Goal: Task Accomplishment & Management: Complete application form

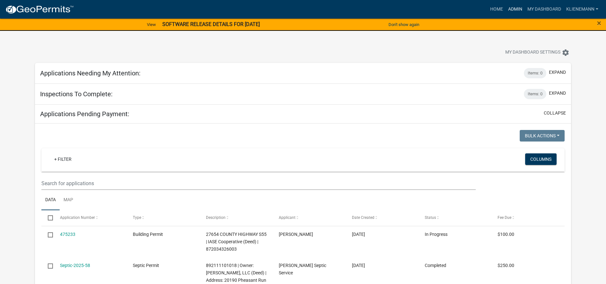
click at [509, 9] on link "Admin" at bounding box center [514, 9] width 19 height 12
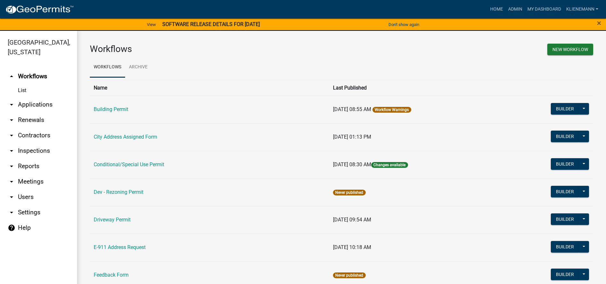
click at [37, 114] on link "arrow_drop_down Renewals" at bounding box center [38, 119] width 77 height 15
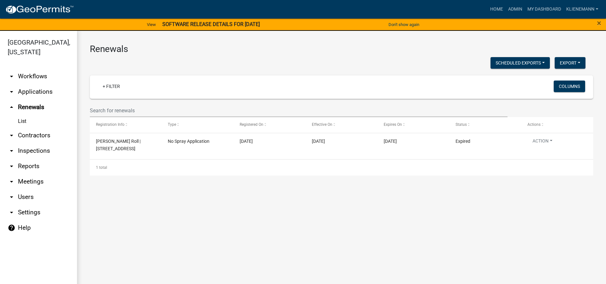
click at [52, 130] on link "arrow_drop_down Contractors" at bounding box center [38, 135] width 77 height 15
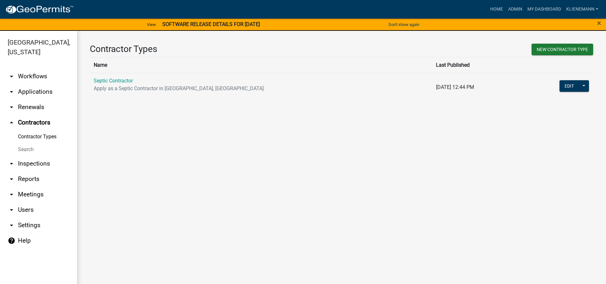
click at [44, 84] on link "arrow_drop_down Applications" at bounding box center [38, 91] width 77 height 15
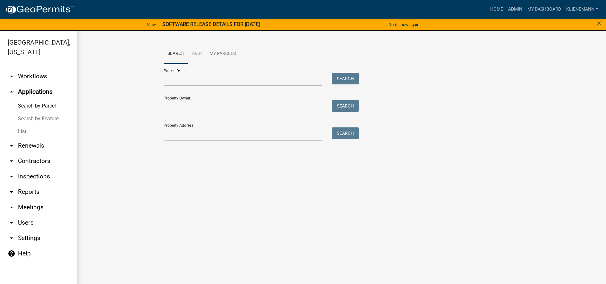
click at [28, 125] on link "List" at bounding box center [38, 131] width 77 height 13
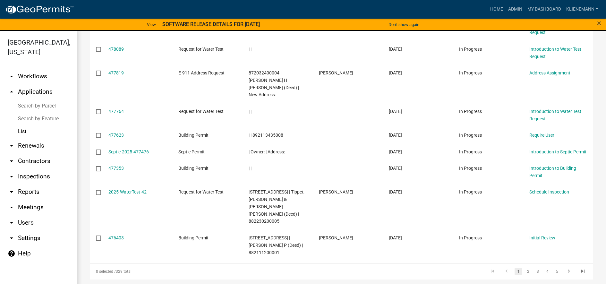
scroll to position [158, 0]
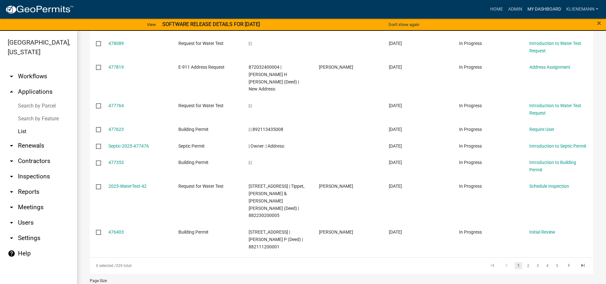
click at [532, 10] on link "My Dashboard" at bounding box center [543, 9] width 39 height 12
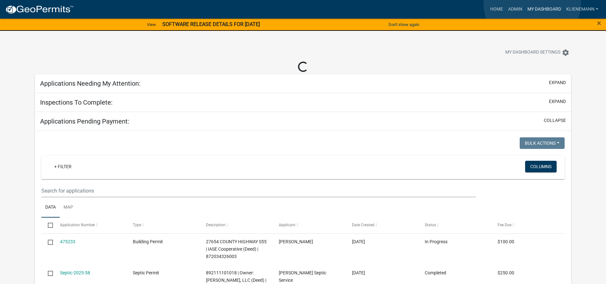
click at [532, 3] on link "My Dashboard" at bounding box center [543, 9] width 39 height 12
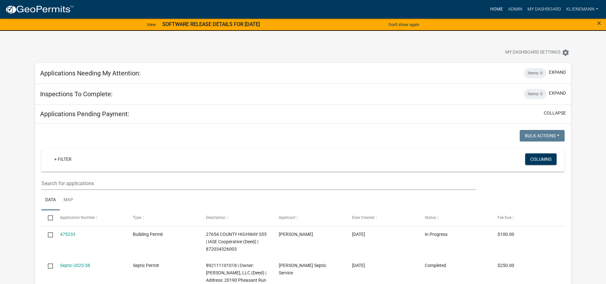
click at [500, 7] on link "Home" at bounding box center [496, 9] width 18 height 12
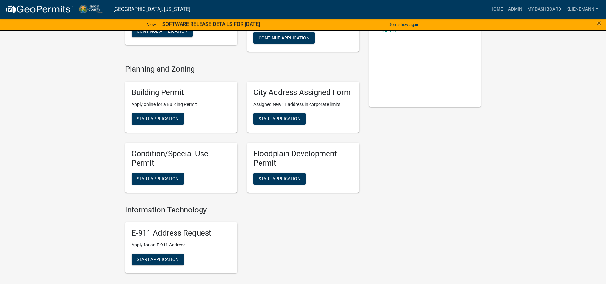
scroll to position [128, 0]
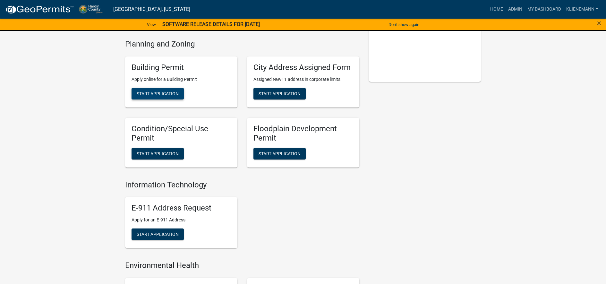
click at [174, 91] on span "Start Application" at bounding box center [158, 93] width 42 height 5
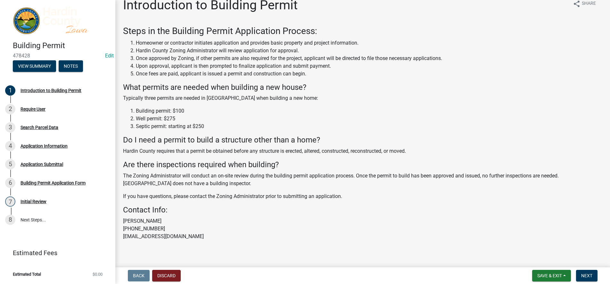
scroll to position [16, 0]
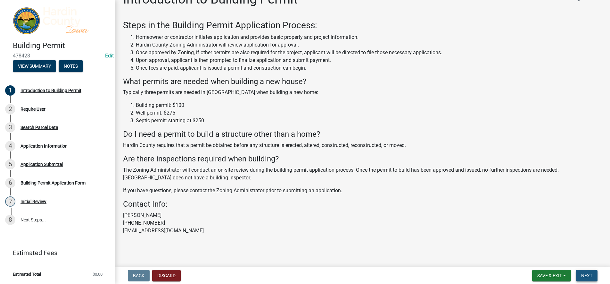
click at [592, 277] on span "Next" at bounding box center [587, 275] width 11 height 5
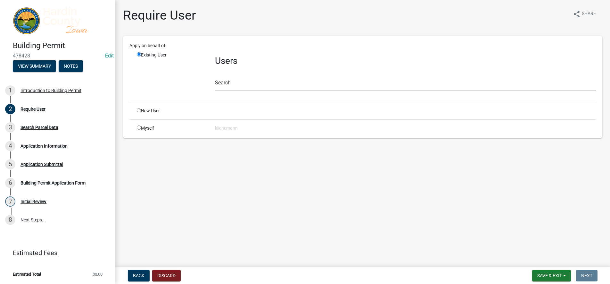
click at [139, 129] on input "radio" at bounding box center [139, 127] width 4 height 4
radio input "true"
radio input "false"
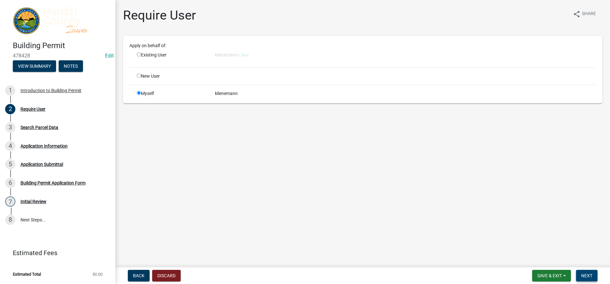
click at [597, 274] on button "Next" at bounding box center [586, 276] width 21 height 12
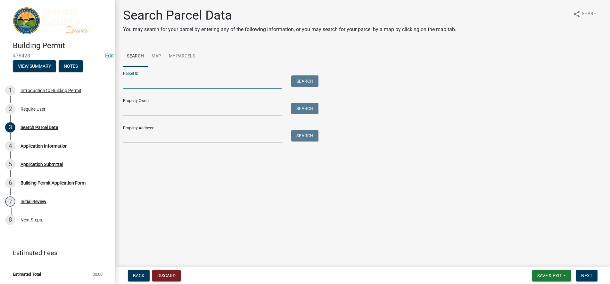
click at [193, 77] on input "Parcel ID:" at bounding box center [202, 81] width 159 height 13
type input "5"
type input "882029100004"
click at [310, 80] on button "Search" at bounding box center [304, 81] width 27 height 12
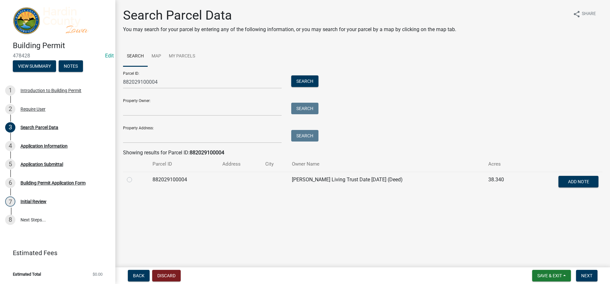
click at [135, 176] on label at bounding box center [135, 176] width 0 height 0
click at [135, 180] on input "radio" at bounding box center [137, 178] width 4 height 4
radio input "true"
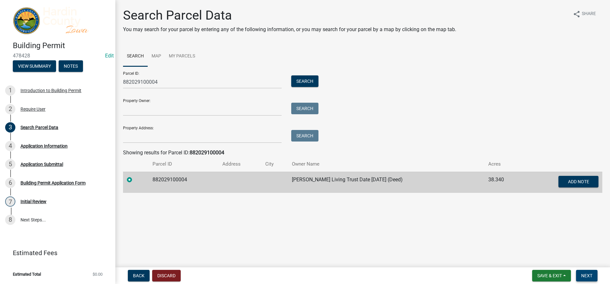
click at [595, 274] on button "Next" at bounding box center [586, 276] width 21 height 12
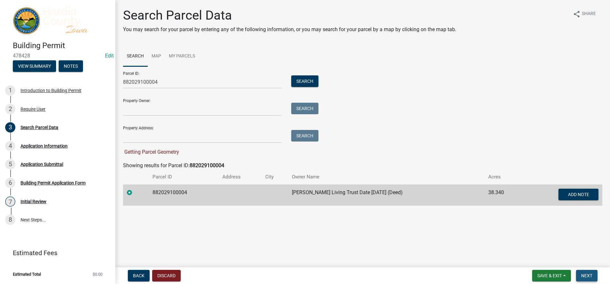
click at [590, 275] on span "Next" at bounding box center [587, 275] width 11 height 5
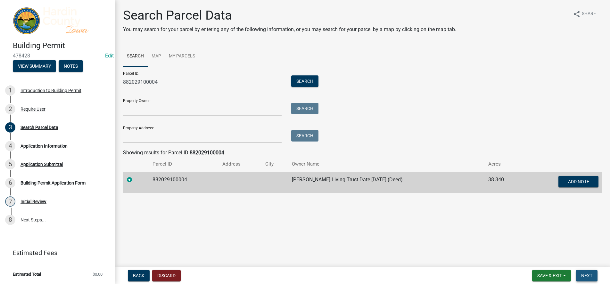
click at [594, 275] on button "Next" at bounding box center [586, 276] width 21 height 12
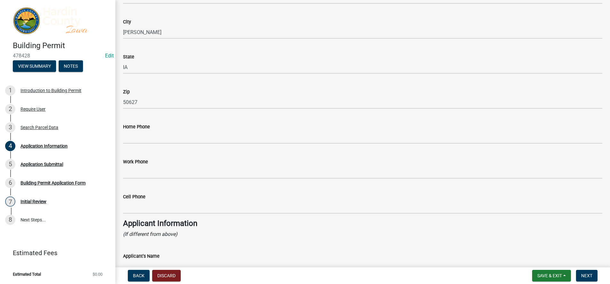
scroll to position [353, 0]
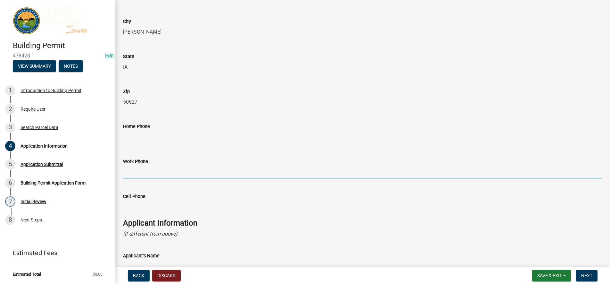
click at [161, 171] on input "Work Phone" at bounding box center [363, 171] width 480 height 13
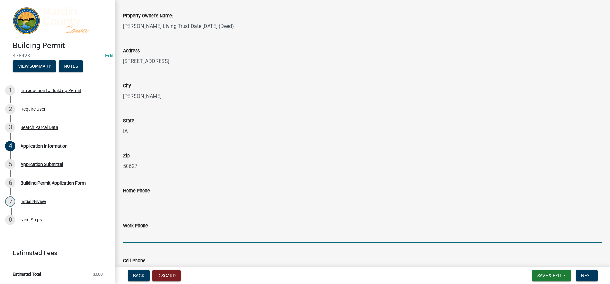
scroll to position [321, 0]
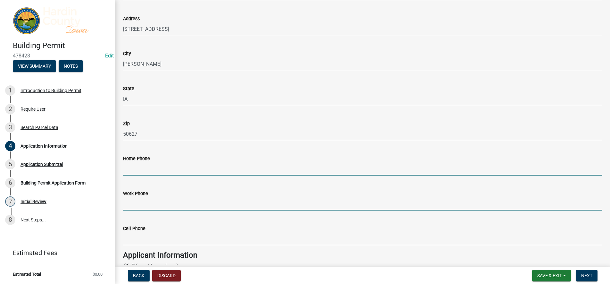
click at [157, 170] on input "Home Phone" at bounding box center [363, 168] width 480 height 13
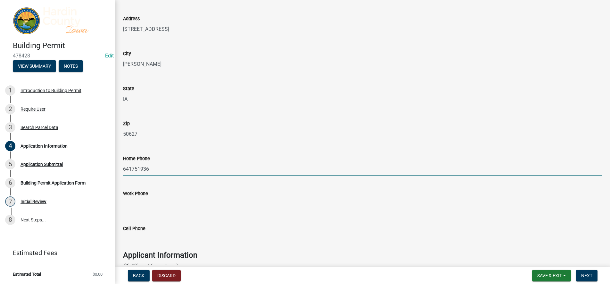
type input "6417519361"
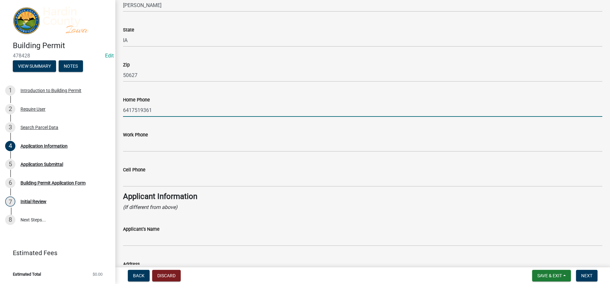
scroll to position [385, 0]
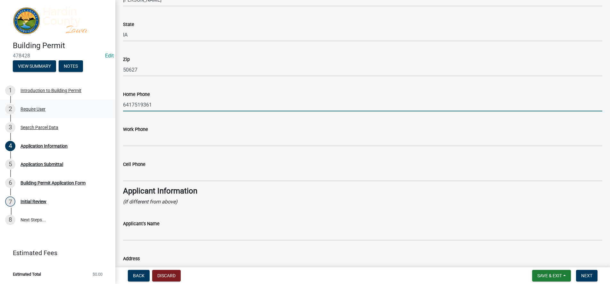
drag, startPoint x: 168, startPoint y: 103, endPoint x: 112, endPoint y: 104, distance: 55.8
click at [112, 104] on div "Building Permit 478428 Edit View Summary Notes 1 Introduction to Building Permi…" at bounding box center [305, 142] width 610 height 284
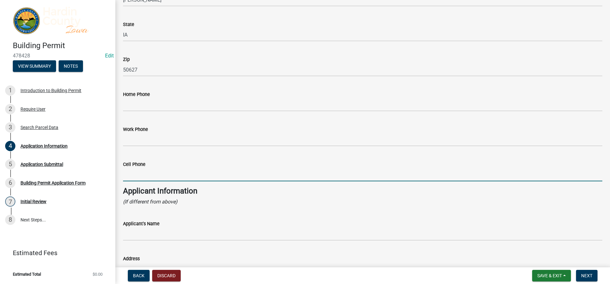
click at [167, 176] on input "Cell Phone" at bounding box center [363, 174] width 480 height 13
paste input "6417519361"
type input "6417519361"
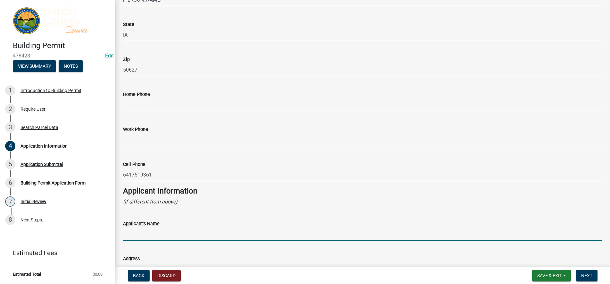
click at [157, 228] on input "Applicant's Name" at bounding box center [363, 233] width 480 height 13
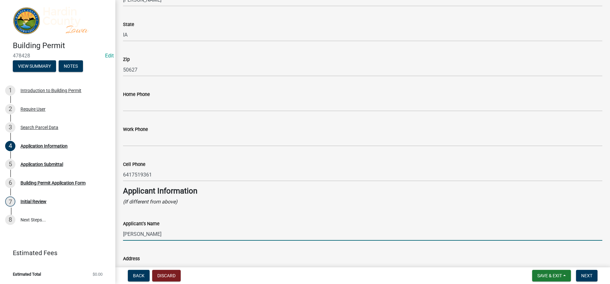
type input "[PERSON_NAME]"
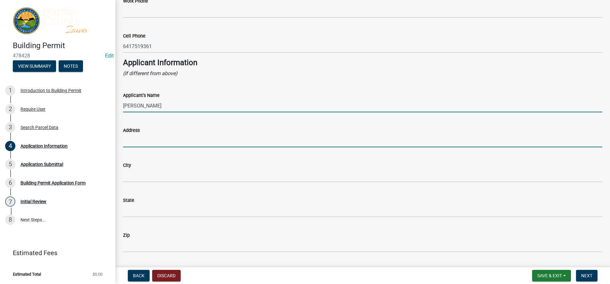
click at [164, 140] on input "Address" at bounding box center [363, 140] width 480 height 13
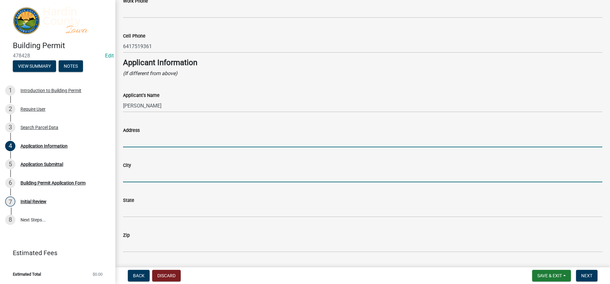
click at [150, 169] on input "City" at bounding box center [363, 175] width 480 height 13
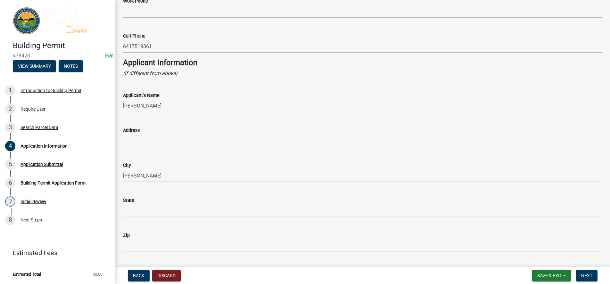
type input "[PERSON_NAME]"
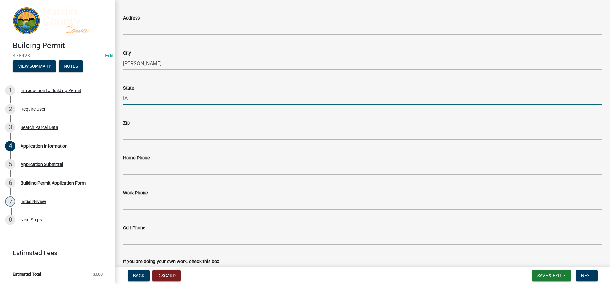
scroll to position [641, 0]
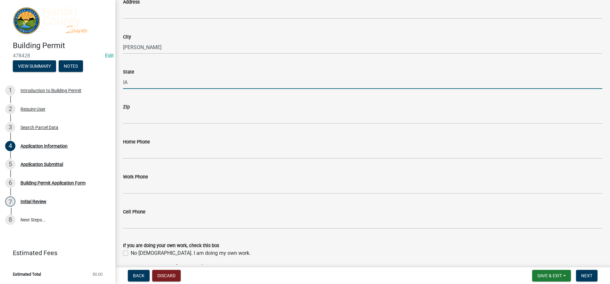
type input "IA"
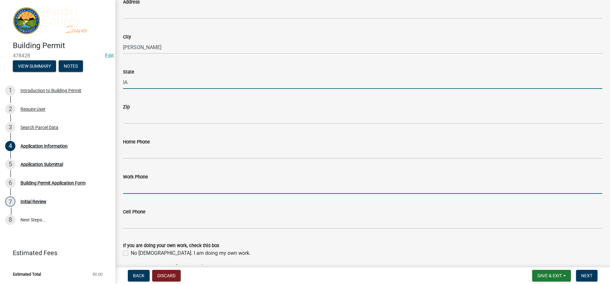
click at [143, 191] on input "Work Phone" at bounding box center [363, 186] width 480 height 13
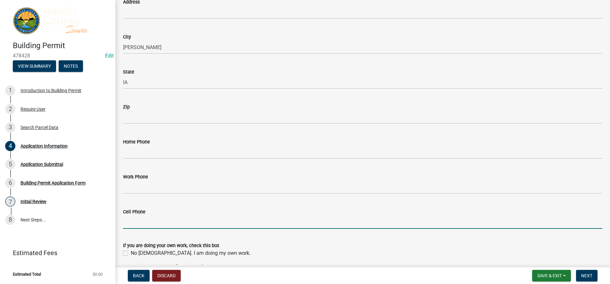
click at [141, 221] on input "Cell Phone" at bounding box center [363, 221] width 480 height 13
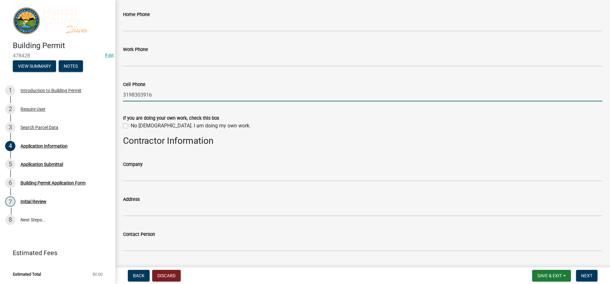
scroll to position [769, 0]
type input "3198303916"
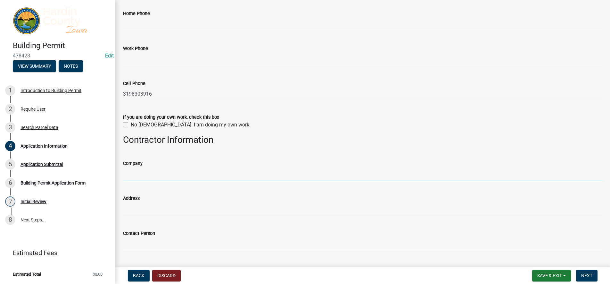
click at [145, 176] on input "Company" at bounding box center [363, 173] width 480 height 13
type input "Blue Construction LLC"
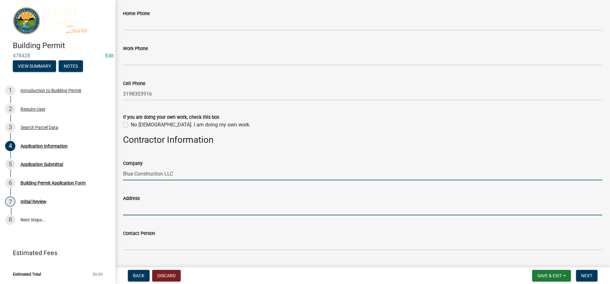
click at [168, 205] on input "Address" at bounding box center [363, 208] width 480 height 13
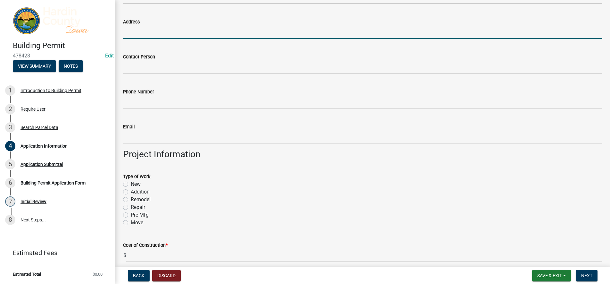
scroll to position [962, 0]
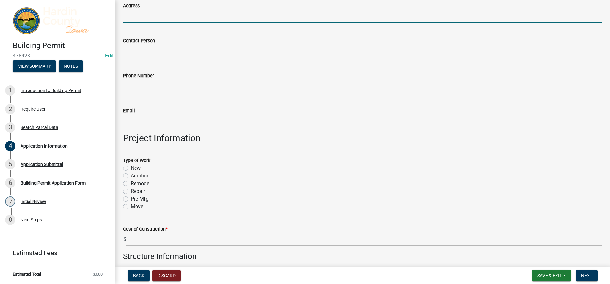
click at [137, 168] on label "New" at bounding box center [136, 168] width 10 height 8
click at [135, 168] on input "New" at bounding box center [133, 166] width 4 height 4
radio input "true"
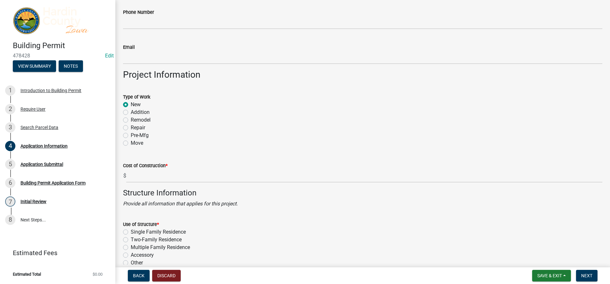
scroll to position [1026, 0]
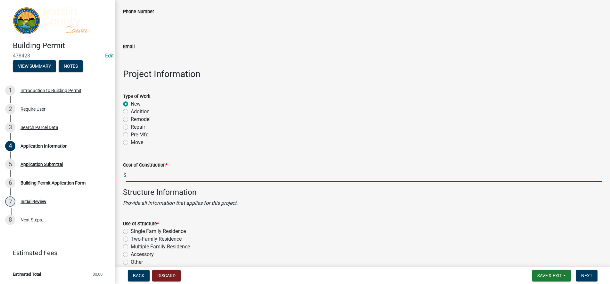
click at [155, 180] on input "text" at bounding box center [364, 175] width 476 height 13
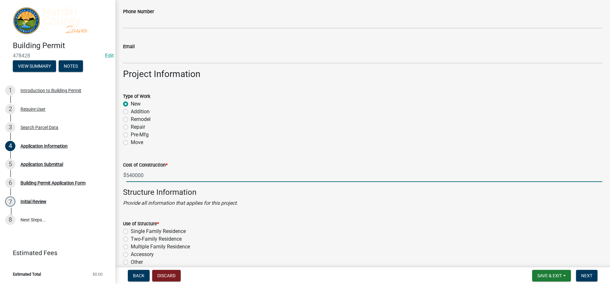
scroll to position [1090, 0]
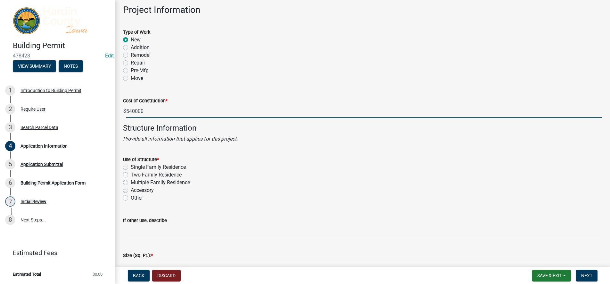
type input "540000"
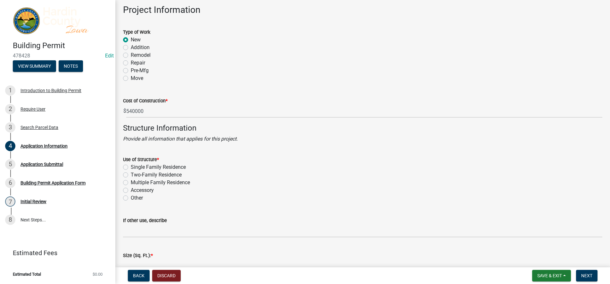
click at [158, 167] on label "Single Family Residence" at bounding box center [158, 167] width 55 height 8
click at [135, 167] on input "Single Family Residence" at bounding box center [133, 165] width 4 height 4
radio input "true"
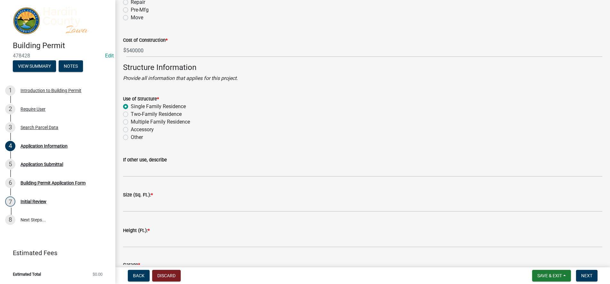
scroll to position [1154, 0]
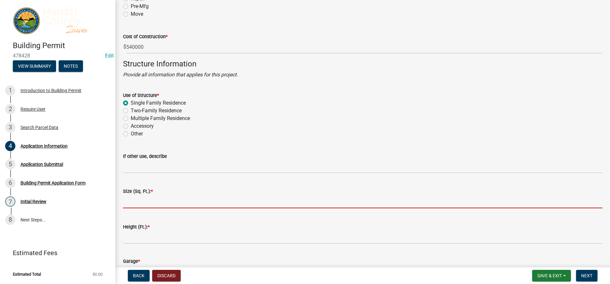
click at [139, 202] on input "text" at bounding box center [363, 201] width 480 height 13
click at [153, 197] on input "text" at bounding box center [363, 201] width 480 height 13
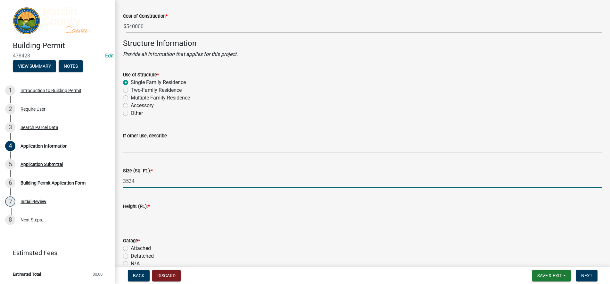
scroll to position [1186, 0]
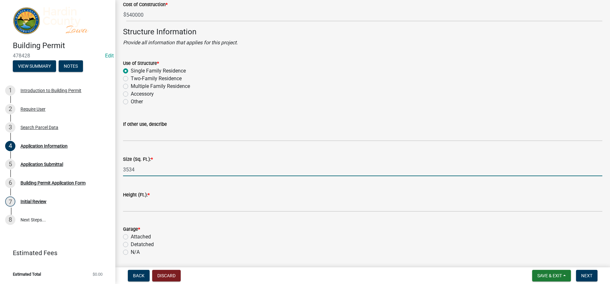
type input "3534"
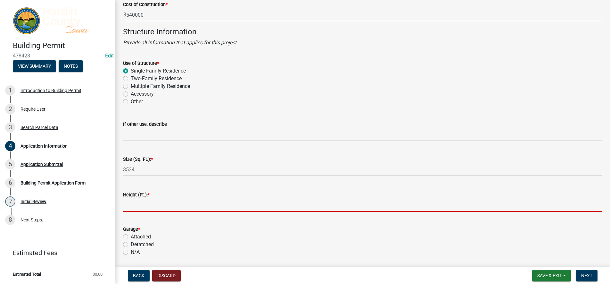
click at [148, 202] on input "text" at bounding box center [363, 204] width 480 height 13
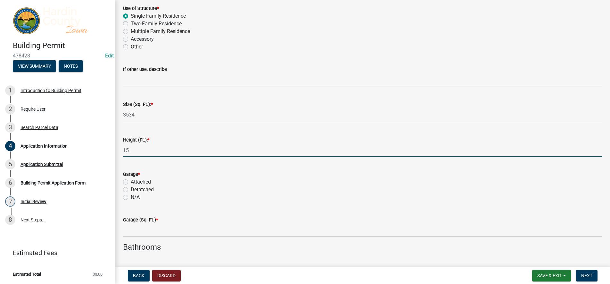
scroll to position [1250, 0]
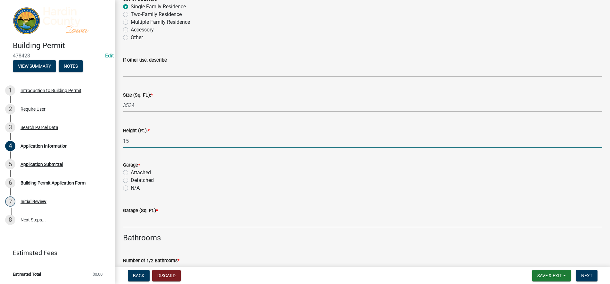
type input "15"
click at [147, 173] on label "Attached" at bounding box center [141, 173] width 20 height 8
click at [135, 173] on input "Attached" at bounding box center [133, 171] width 4 height 4
radio input "true"
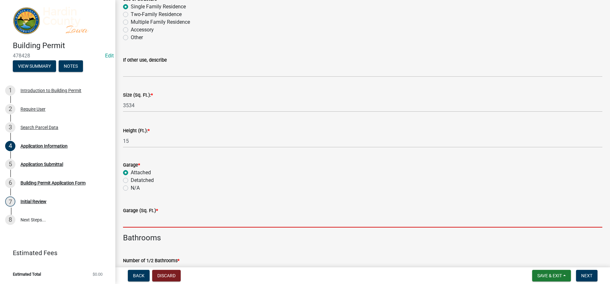
click at [157, 221] on input "text" at bounding box center [363, 220] width 480 height 13
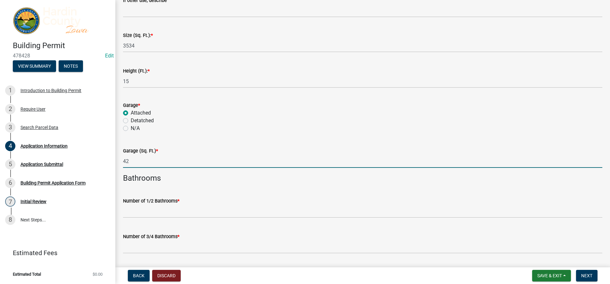
scroll to position [1314, 0]
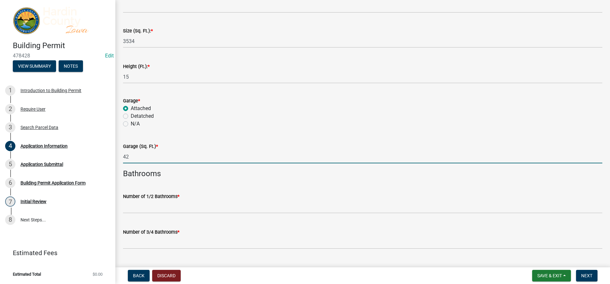
type input "42"
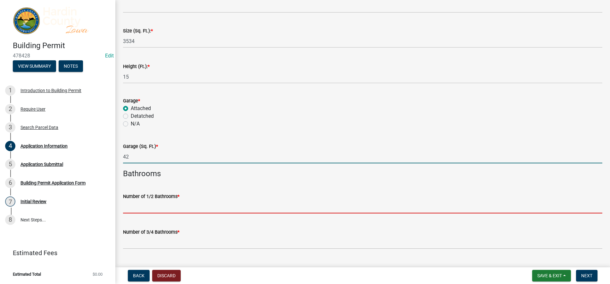
click at [168, 207] on input "text" at bounding box center [363, 206] width 480 height 13
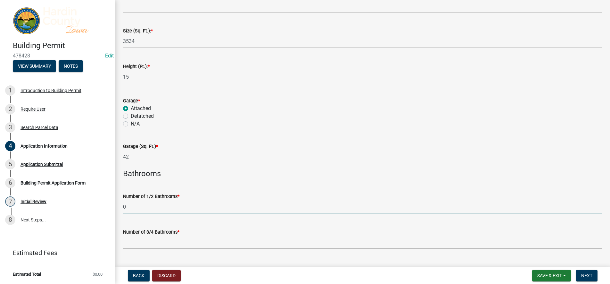
type input "0"
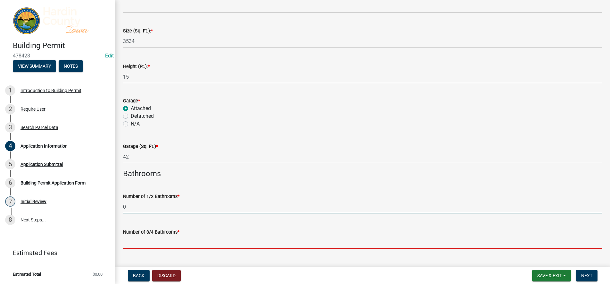
click at [169, 245] on input "text" at bounding box center [363, 242] width 480 height 13
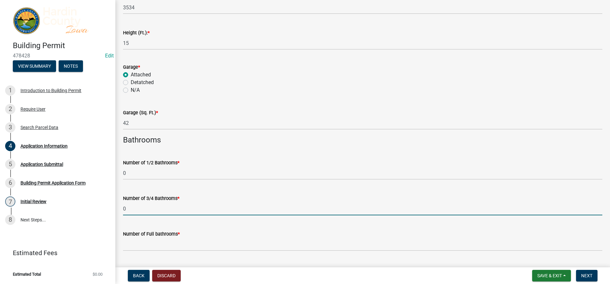
scroll to position [1411, 0]
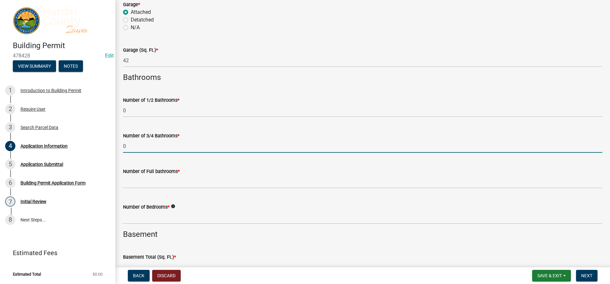
type input "0"
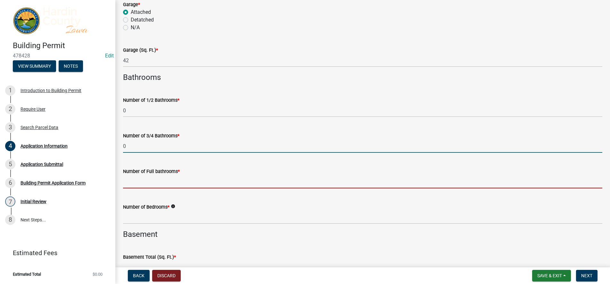
click at [172, 184] on input "text" at bounding box center [363, 181] width 480 height 13
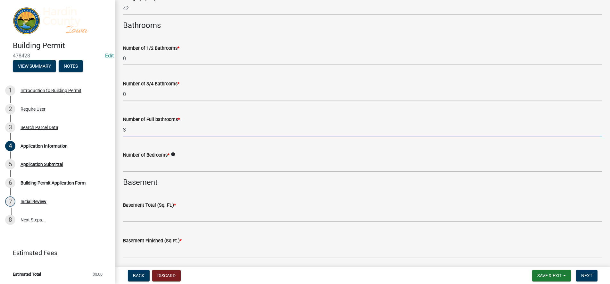
scroll to position [1475, 0]
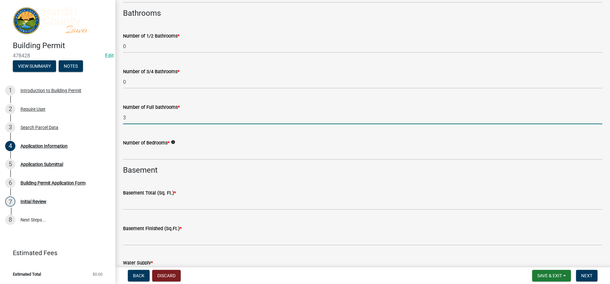
type input "3"
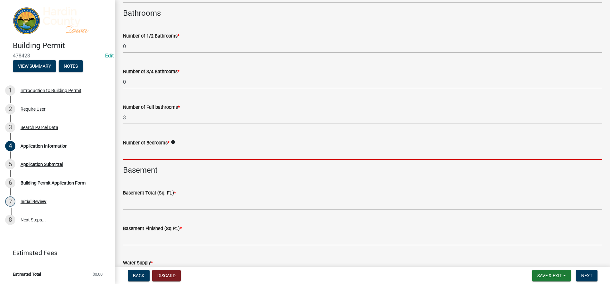
click at [172, 148] on input "text" at bounding box center [363, 153] width 480 height 13
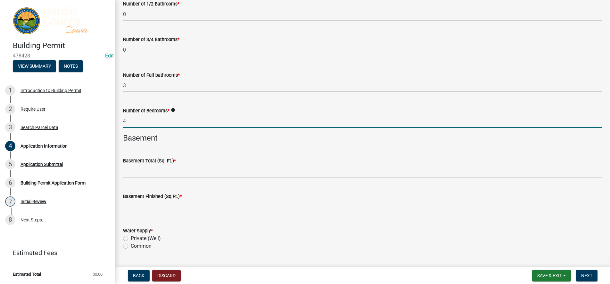
scroll to position [1539, 0]
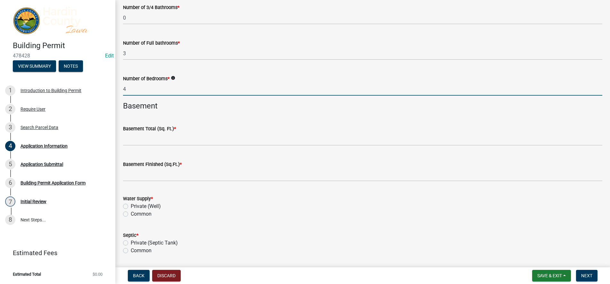
type input "4"
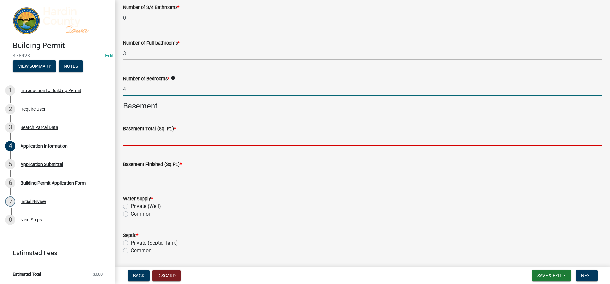
click at [173, 139] on input "text" at bounding box center [363, 138] width 480 height 13
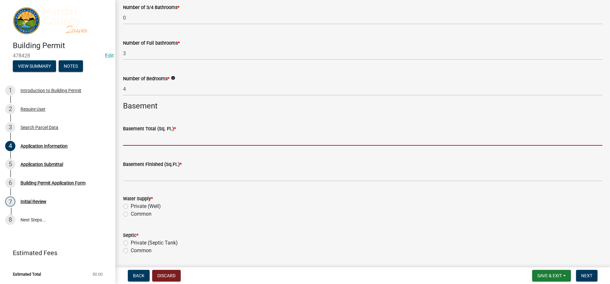
click at [159, 206] on form "Water Supply * Private (Well) Common" at bounding box center [363, 202] width 480 height 31
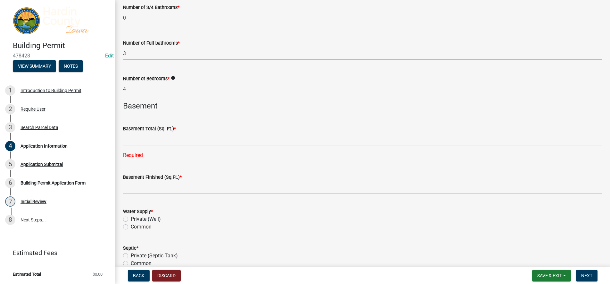
click at [157, 255] on label "Private (Septic Tank)" at bounding box center [154, 256] width 47 height 8
click at [135, 255] on input "Private (Septic Tank)" at bounding box center [133, 254] width 4 height 4
radio input "true"
click at [131, 220] on label "Private (Well)" at bounding box center [146, 219] width 30 height 8
click at [131, 219] on input "Private (Well)" at bounding box center [133, 217] width 4 height 4
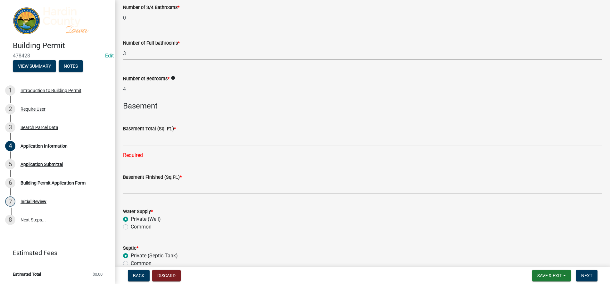
radio input "true"
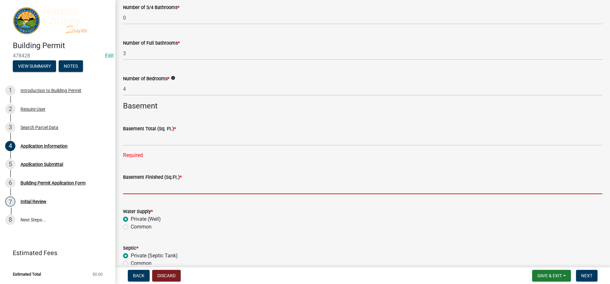
click at [143, 188] on input "text" at bounding box center [363, 187] width 480 height 13
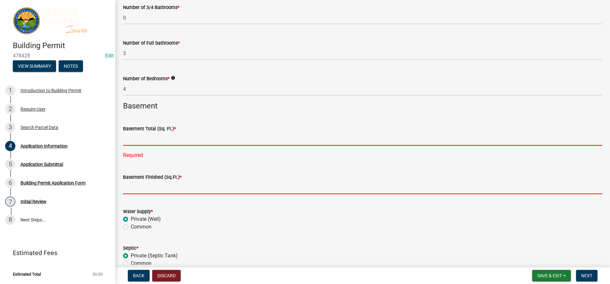
click at [142, 138] on input "text" at bounding box center [363, 138] width 480 height 13
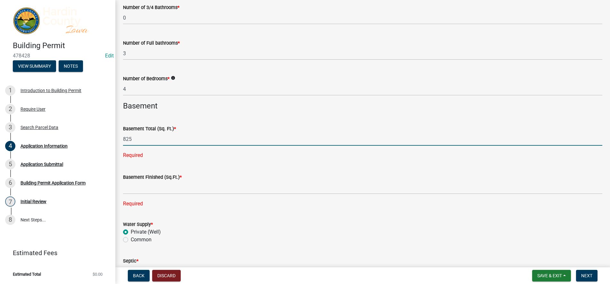
type input "825"
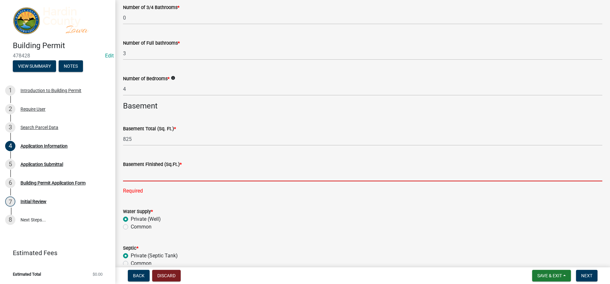
click at [164, 188] on div "Basement Finished (Sq.Ft.) * Required" at bounding box center [363, 172] width 480 height 43
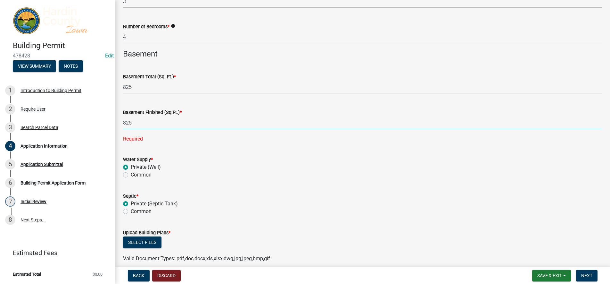
scroll to position [1619, 0]
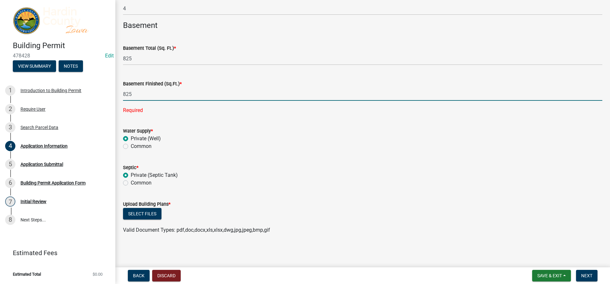
type input "825"
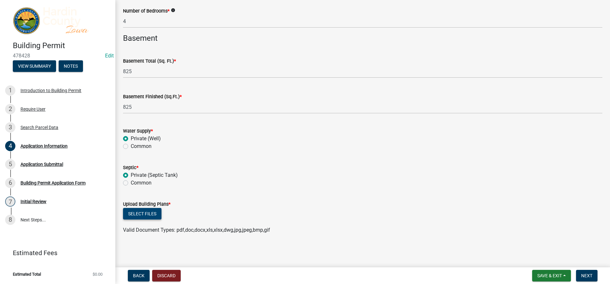
click at [152, 218] on button "Select files" at bounding box center [142, 214] width 38 height 12
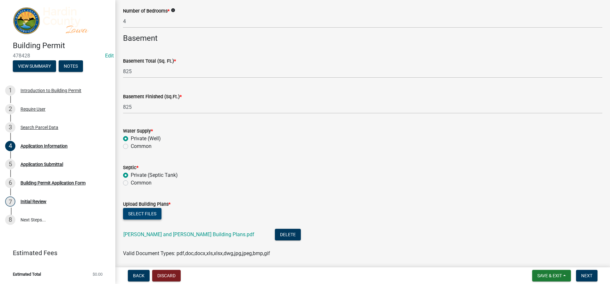
scroll to position [1630, 0]
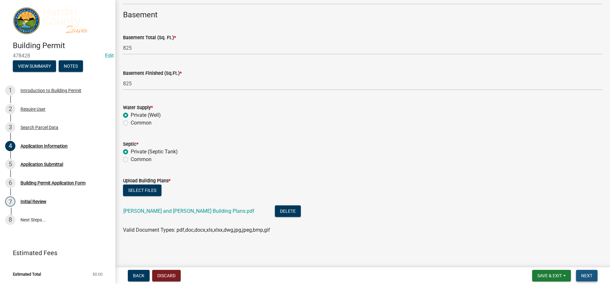
click at [586, 272] on button "Next" at bounding box center [586, 276] width 21 height 12
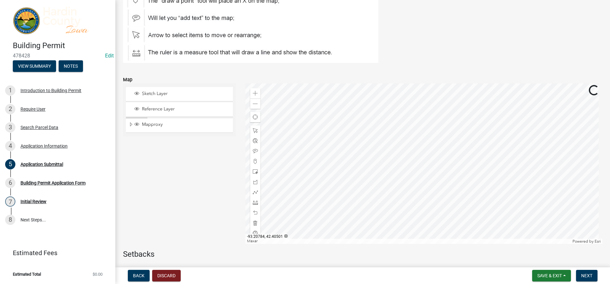
scroll to position [64, 0]
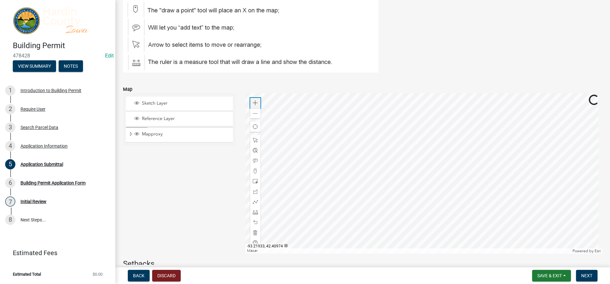
click at [252, 100] on div "Zoom in" at bounding box center [255, 103] width 10 height 10
click at [374, 95] on div at bounding box center [424, 173] width 357 height 160
click at [363, 161] on div at bounding box center [424, 173] width 357 height 160
click at [259, 100] on div "Zoom in" at bounding box center [255, 103] width 10 height 10
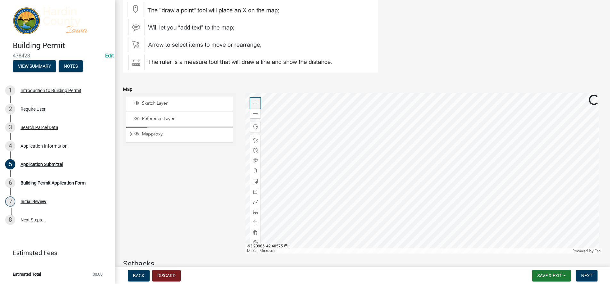
click at [259, 100] on div "Zoom in" at bounding box center [255, 103] width 10 height 10
click at [387, 196] on div at bounding box center [424, 173] width 357 height 160
click at [255, 201] on span at bounding box center [255, 201] width 5 height 5
click at [478, 226] on div at bounding box center [424, 173] width 357 height 160
click at [435, 226] on div at bounding box center [424, 173] width 357 height 160
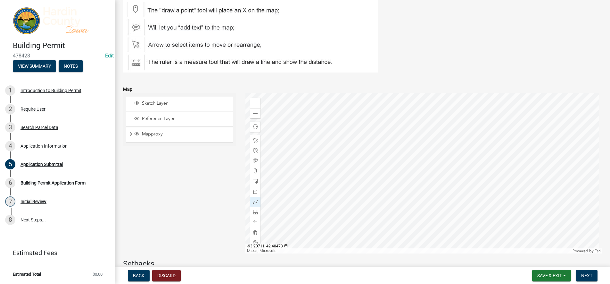
click at [425, 220] on div at bounding box center [424, 173] width 357 height 160
click at [414, 210] on div at bounding box center [424, 173] width 357 height 160
click at [410, 199] on div at bounding box center [424, 173] width 357 height 160
click at [411, 196] on div at bounding box center [424, 173] width 357 height 160
click at [410, 189] on div at bounding box center [424, 173] width 357 height 160
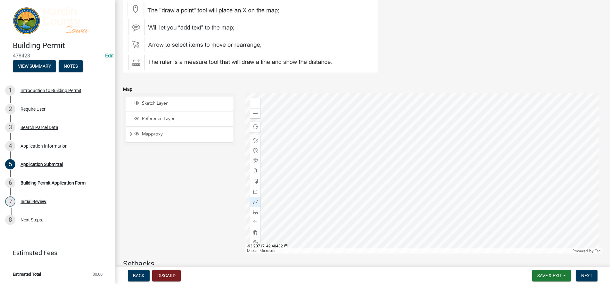
click at [410, 189] on div at bounding box center [424, 173] width 357 height 160
click at [480, 220] on div at bounding box center [424, 173] width 357 height 160
click at [440, 218] on div at bounding box center [424, 173] width 357 height 160
click at [427, 210] on div at bounding box center [424, 173] width 357 height 160
click at [421, 199] on div at bounding box center [424, 173] width 357 height 160
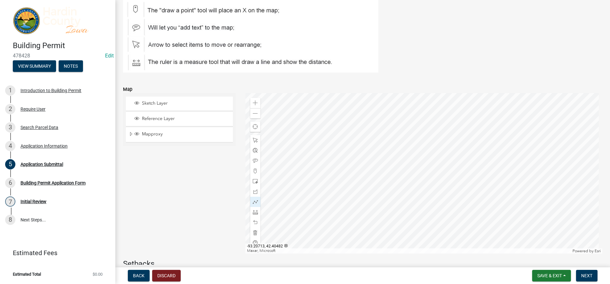
click at [421, 190] on div at bounding box center [424, 173] width 357 height 160
click at [411, 168] on div at bounding box center [424, 173] width 357 height 160
click at [426, 183] on div at bounding box center [424, 173] width 357 height 160
click at [418, 193] on div at bounding box center [424, 173] width 357 height 160
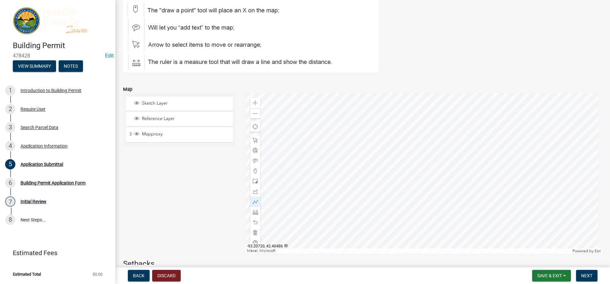
click at [403, 178] on div at bounding box center [424, 173] width 357 height 160
click at [412, 169] on div at bounding box center [424, 173] width 357 height 160
click at [418, 214] on div at bounding box center [424, 173] width 357 height 160
click at [305, 214] on div at bounding box center [424, 173] width 357 height 160
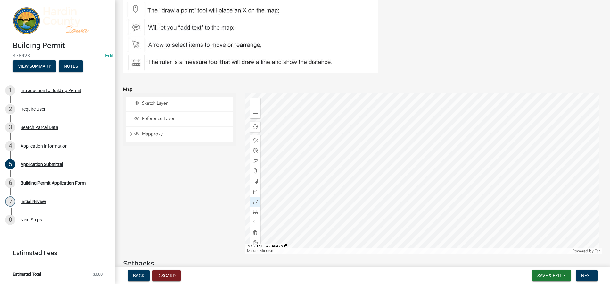
click at [419, 214] on div at bounding box center [424, 173] width 357 height 160
click at [435, 226] on div at bounding box center [424, 173] width 357 height 160
click at [305, 225] on div at bounding box center [424, 173] width 357 height 160
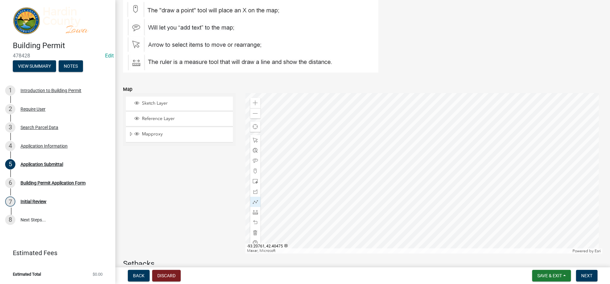
click at [305, 212] on div at bounding box center [424, 173] width 357 height 160
click at [305, 201] on div at bounding box center [424, 173] width 357 height 160
click at [294, 201] on div at bounding box center [424, 173] width 357 height 160
click at [294, 225] on div at bounding box center [424, 173] width 357 height 160
click at [305, 225] on div at bounding box center [424, 173] width 357 height 160
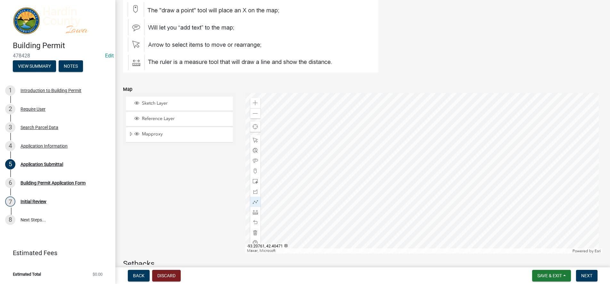
click at [305, 225] on div at bounding box center [424, 173] width 357 height 160
click at [305, 214] on div at bounding box center [424, 173] width 357 height 160
click at [305, 224] on div at bounding box center [424, 173] width 357 height 160
click at [255, 161] on span at bounding box center [255, 160] width 5 height 5
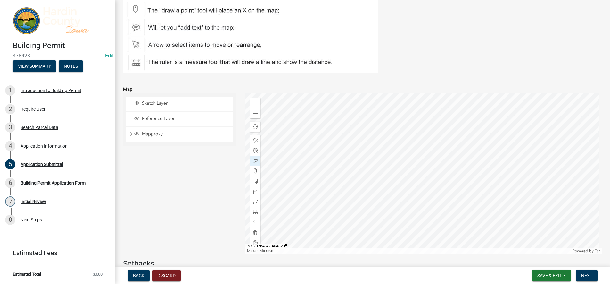
click at [298, 190] on div at bounding box center [424, 173] width 357 height 160
click at [411, 163] on div at bounding box center [424, 173] width 357 height 160
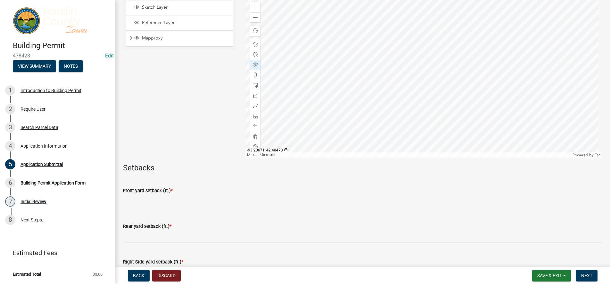
scroll to position [160, 0]
